Goal: Navigation & Orientation: Go to known website

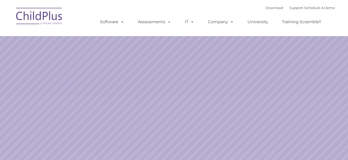
select select "MEDIUM"
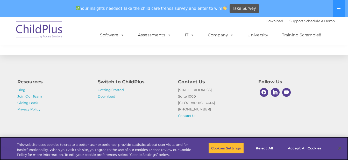
scroll to position [621, 0]
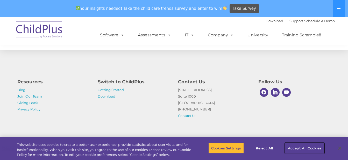
click at [292, 149] on button "Accept All Cookies" at bounding box center [304, 148] width 39 height 11
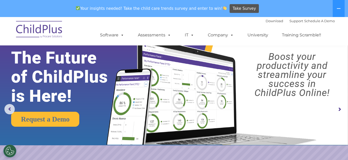
scroll to position [0, 0]
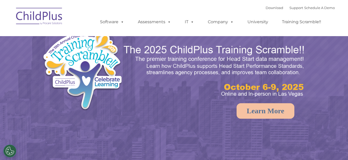
select select "MEDIUM"
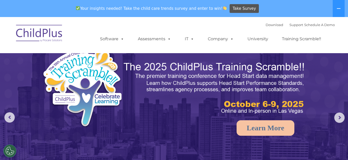
click at [35, 33] on img at bounding box center [39, 34] width 52 height 26
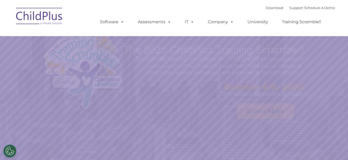
select select "MEDIUM"
